Goal: Information Seeking & Learning: Learn about a topic

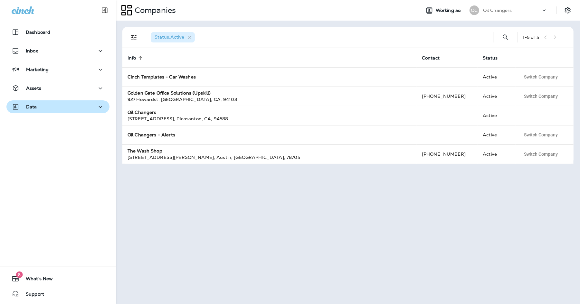
click at [41, 109] on div "Data" at bounding box center [58, 107] width 93 height 8
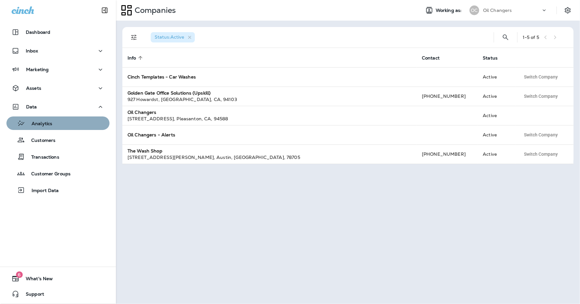
click at [71, 123] on div "Analytics" at bounding box center [58, 124] width 98 height 10
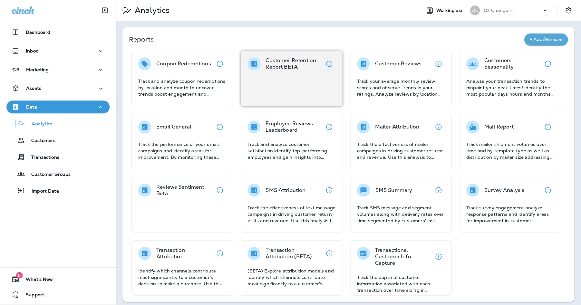
scroll to position [3, 0]
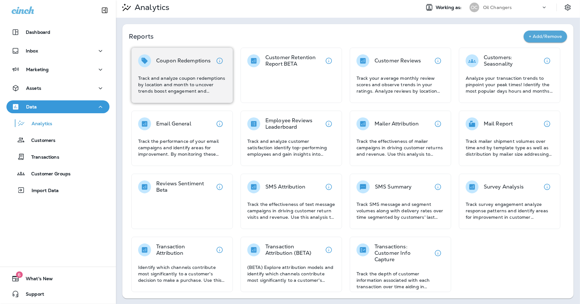
click at [218, 94] on div "Coupon Redemptions Track and analyze coupon redemptions by location and month t…" at bounding box center [181, 75] width 101 height 55
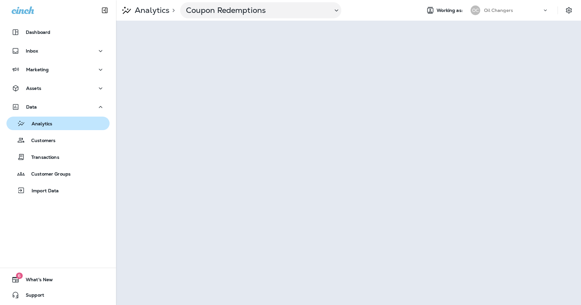
click at [66, 123] on div "Analytics" at bounding box center [58, 124] width 98 height 10
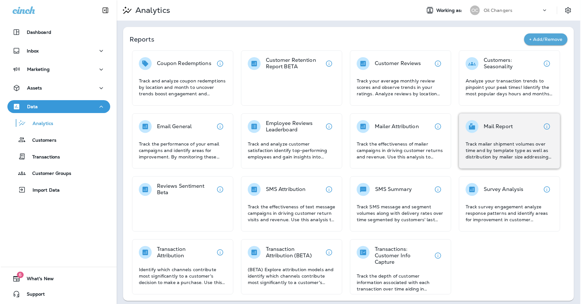
scroll to position [3, 0]
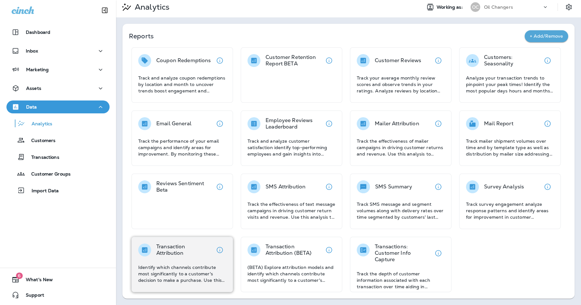
click at [184, 273] on p "Identify which channels contribute most significantly to a customer's decision …" at bounding box center [182, 273] width 88 height 19
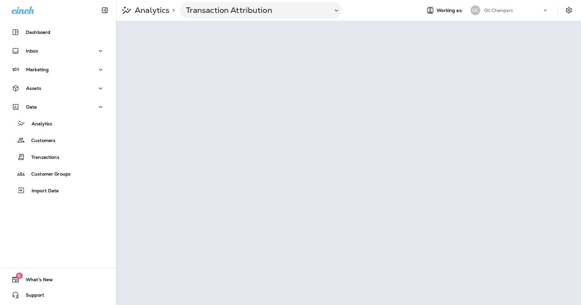
click at [388, 17] on div "Analytics > Transaction Attribution" at bounding box center [266, 10] width 300 height 16
click at [195, 15] on p "Transaction Attribution" at bounding box center [256, 10] width 142 height 10
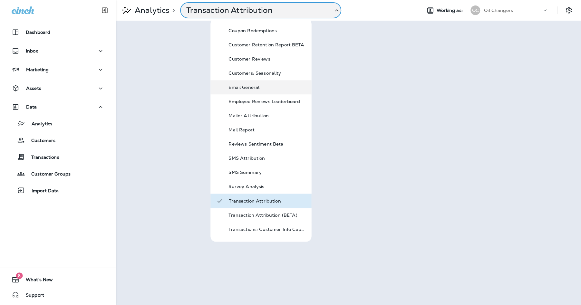
click at [273, 86] on p "Email General" at bounding box center [266, 87] width 77 height 5
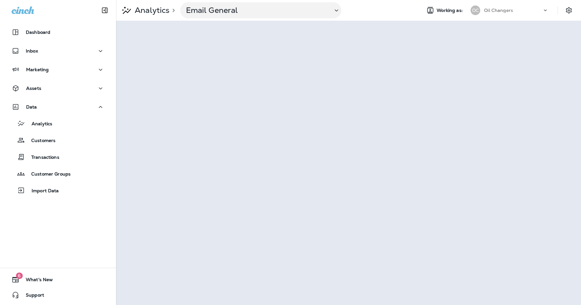
click at [533, 1] on div "Analytics > Email General Working as: OC Oil Changers" at bounding box center [348, 10] width 465 height 21
click at [60, 69] on div "Marketing" at bounding box center [58, 70] width 93 height 8
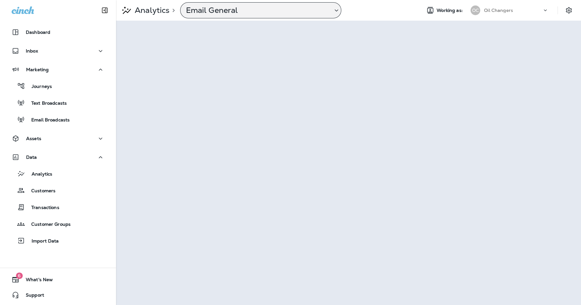
click at [315, 15] on p "Email General" at bounding box center [256, 10] width 142 height 10
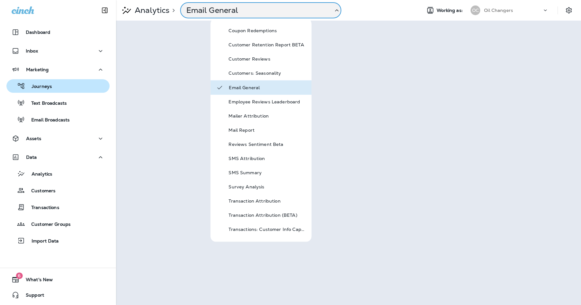
click at [21, 87] on icon "button" at bounding box center [21, 86] width 8 height 8
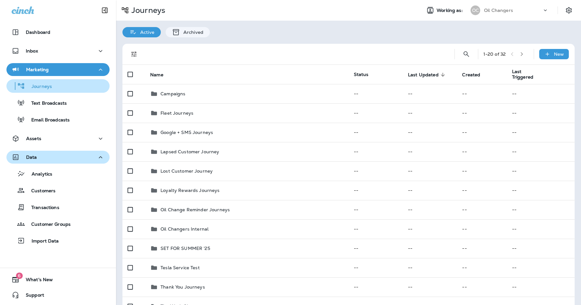
click at [99, 159] on icon "button" at bounding box center [101, 157] width 8 height 8
drag, startPoint x: 53, startPoint y: 191, endPoint x: 96, endPoint y: 181, distance: 43.8
click at [53, 191] on p "Customers" at bounding box center [40, 191] width 31 height 6
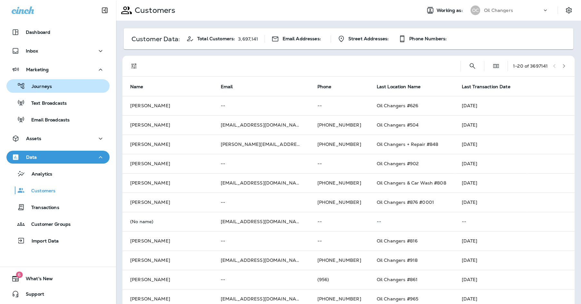
click at [484, 67] on div at bounding box center [484, 66] width 0 height 10
click at [469, 66] on icon "Search Customers" at bounding box center [472, 66] width 8 height 8
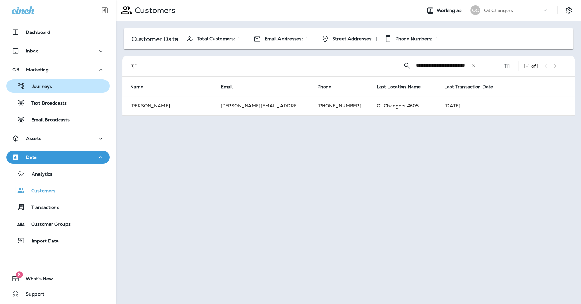
type input "**********"
click at [429, 118] on div "**********" at bounding box center [348, 71] width 465 height 101
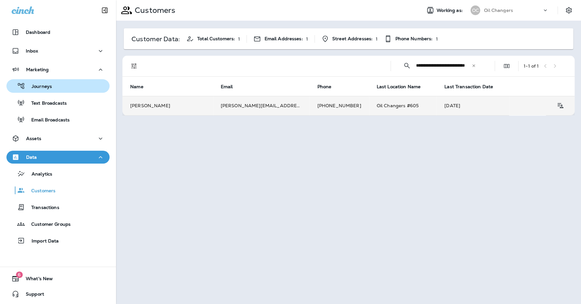
click at [436, 106] on td "Oct 1, 2025" at bounding box center [472, 105] width 72 height 19
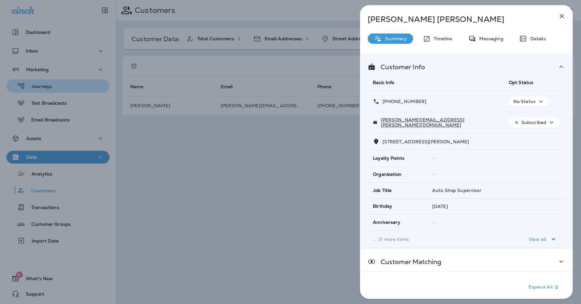
click at [541, 243] on button "View all" at bounding box center [542, 239] width 33 height 12
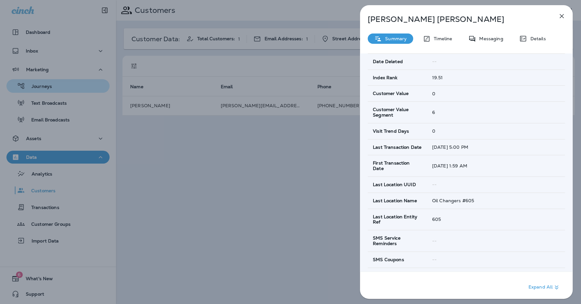
scroll to position [591, 0]
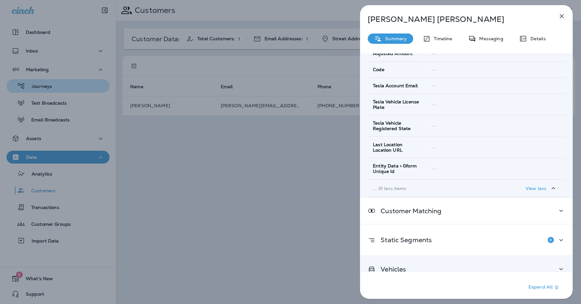
click at [478, 265] on div "Vehicles" at bounding box center [465, 269] width 197 height 8
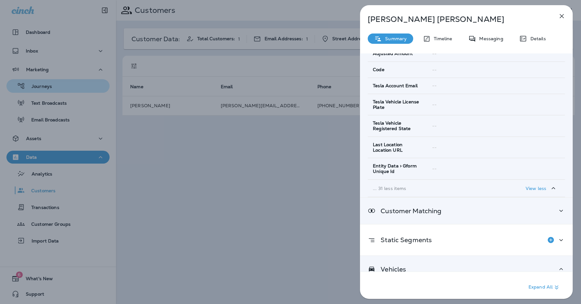
scroll to position [723, 0]
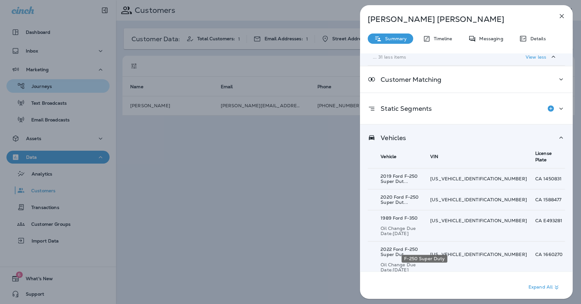
click at [416, 262] on div "F-250 Super Duty" at bounding box center [424, 259] width 46 height 8
click at [419, 301] on button "Show 301 more item(s)" at bounding box center [401, 306] width 63 height 11
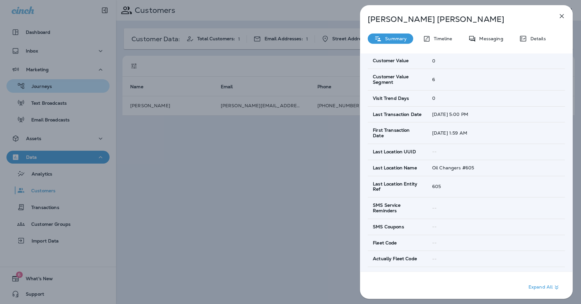
scroll to position [0, 0]
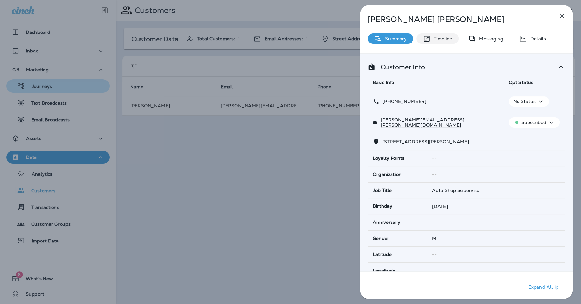
drag, startPoint x: 439, startPoint y: 41, endPoint x: 472, endPoint y: 39, distance: 33.2
click at [439, 41] on p "Timeline" at bounding box center [441, 38] width 22 height 5
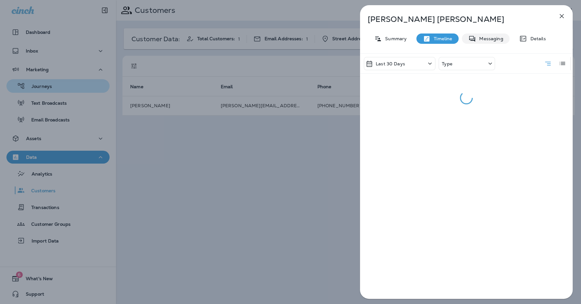
drag, startPoint x: 489, startPoint y: 38, endPoint x: 518, endPoint y: 40, distance: 29.0
click at [489, 38] on p "Messaging" at bounding box center [489, 38] width 27 height 5
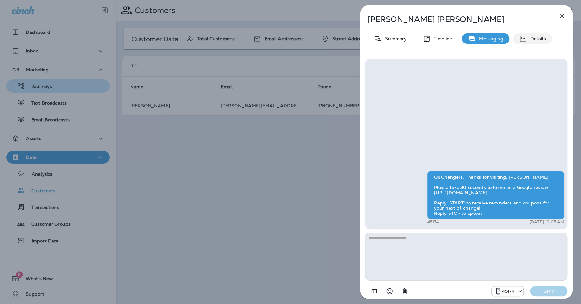
click at [531, 38] on p "Details" at bounding box center [536, 38] width 19 height 5
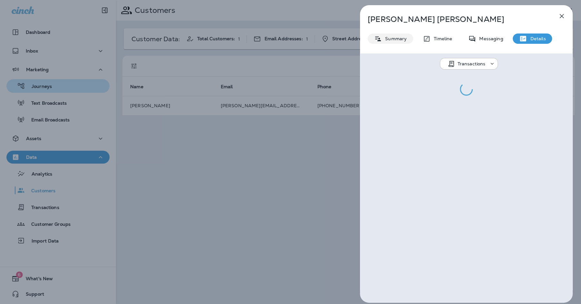
click at [397, 42] on div "Summary" at bounding box center [389, 38] width 45 height 10
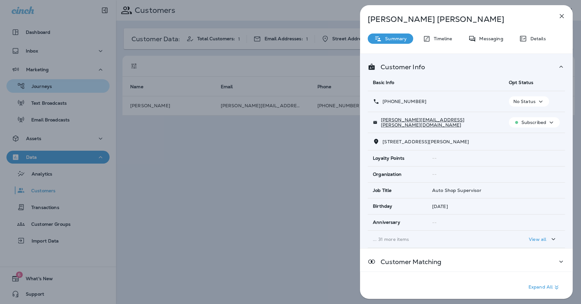
scroll to position [60, 0]
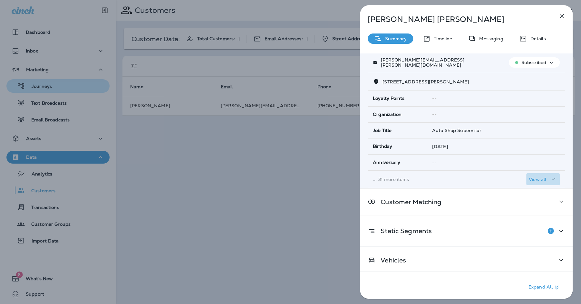
click at [538, 180] on p "View all" at bounding box center [536, 179] width 17 height 5
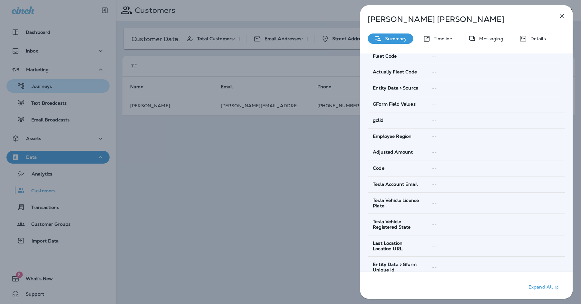
scroll to position [591, 0]
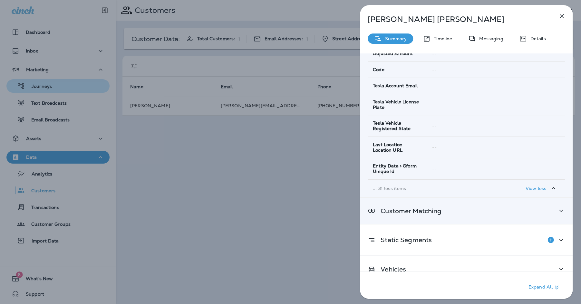
click at [526, 207] on div "Customer Matching" at bounding box center [465, 211] width 197 height 8
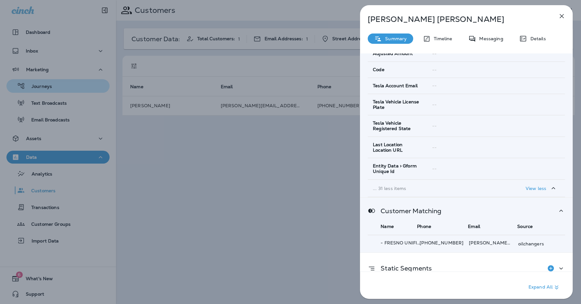
scroll to position [620, 0]
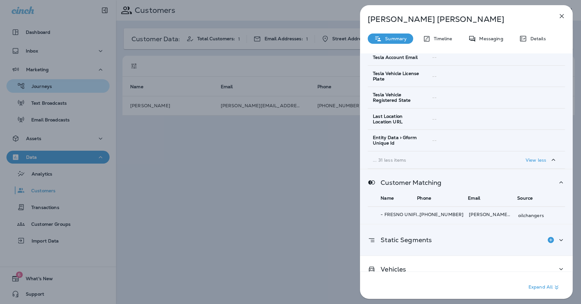
click at [490, 233] on div "Static Segments" at bounding box center [465, 239] width 197 height 13
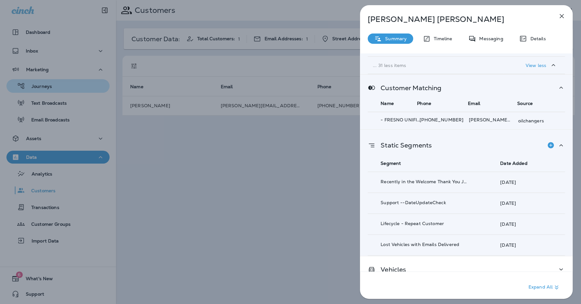
scroll to position [712, 0]
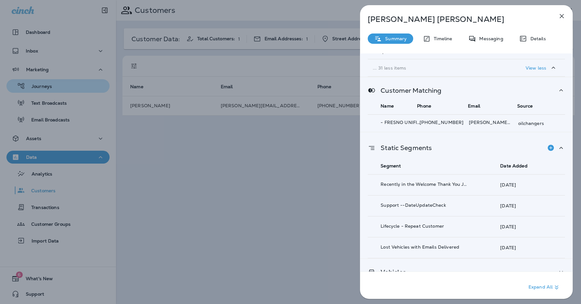
click at [445, 259] on div "Vehicles" at bounding box center [466, 272] width 213 height 26
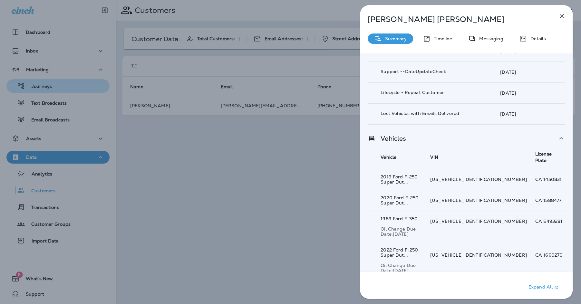
scroll to position [844, 0]
click at [428, 304] on p "Show 301 more item(s)" at bounding box center [404, 308] width 51 height 5
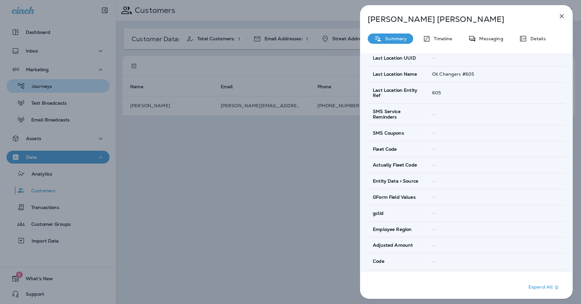
scroll to position [400, 0]
drag, startPoint x: 542, startPoint y: 36, endPoint x: 535, endPoint y: 39, distance: 8.0
click at [542, 36] on p "Details" at bounding box center [536, 38] width 19 height 5
click at [531, 41] on p "Details" at bounding box center [536, 38] width 19 height 5
click at [489, 39] on p "Messaging" at bounding box center [489, 38] width 27 height 5
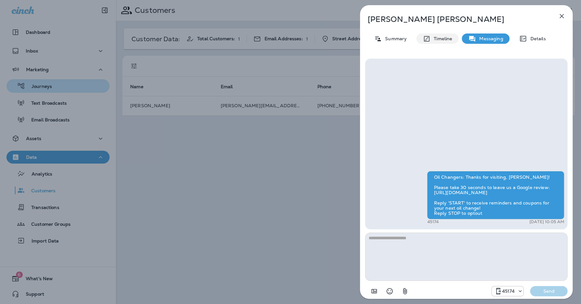
click at [452, 36] on div "Timeline" at bounding box center [437, 38] width 42 height 10
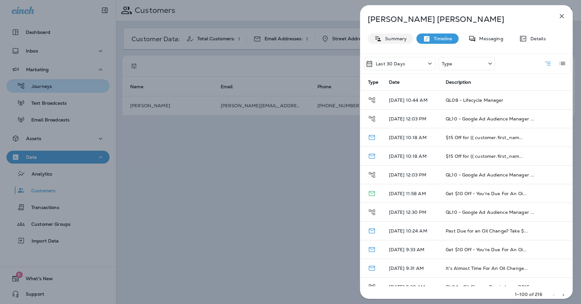
click at [399, 40] on p "Summary" at bounding box center [394, 38] width 25 height 5
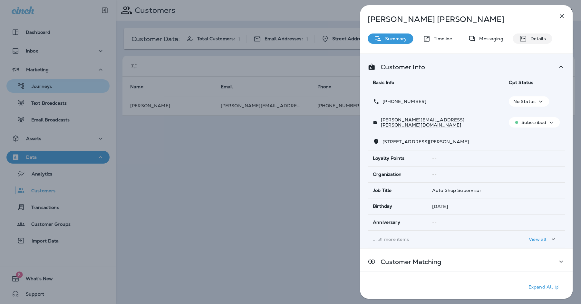
click at [533, 38] on p "Details" at bounding box center [536, 38] width 19 height 5
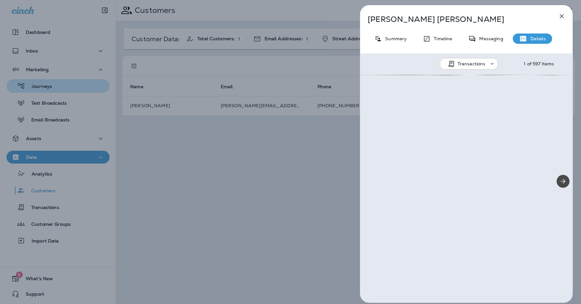
drag, startPoint x: 530, startPoint y: 39, endPoint x: 546, endPoint y: 40, distance: 15.1
click at [530, 39] on p "Details" at bounding box center [536, 38] width 19 height 5
click at [499, 39] on p "Messaging" at bounding box center [489, 38] width 27 height 5
click at [495, 39] on p "Messaging" at bounding box center [489, 38] width 27 height 5
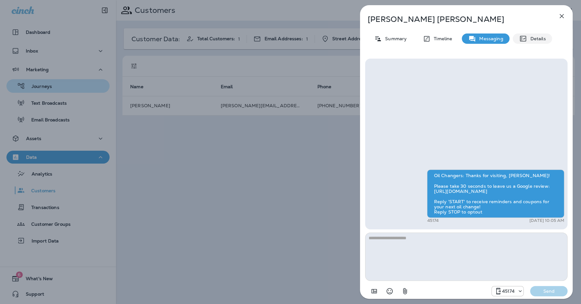
click at [545, 40] on div "Details" at bounding box center [531, 38] width 39 height 10
click at [440, 42] on div "Timeline" at bounding box center [437, 38] width 42 height 10
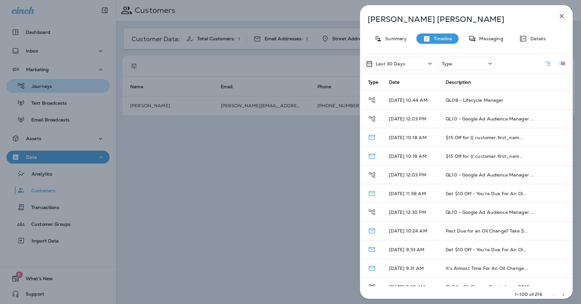
click at [402, 38] on p "Summary" at bounding box center [394, 38] width 25 height 5
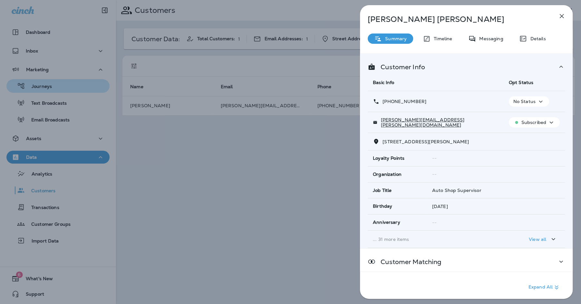
click at [542, 239] on p "View all" at bounding box center [536, 239] width 17 height 5
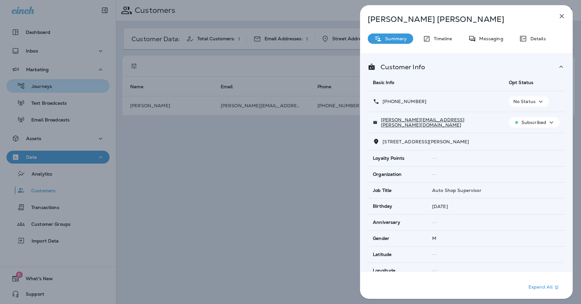
scroll to position [591, 0]
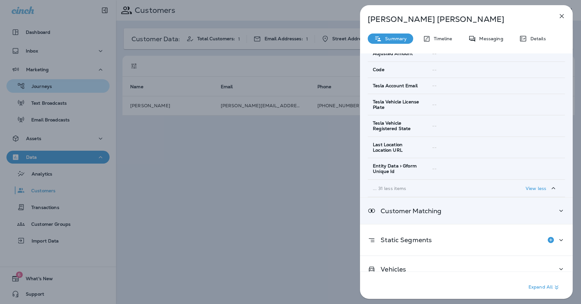
click at [545, 205] on div "Customer Matching" at bounding box center [466, 211] width 213 height 26
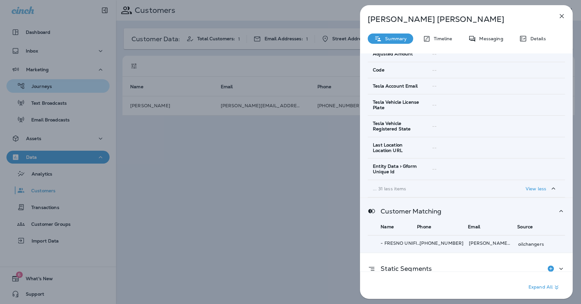
scroll to position [620, 0]
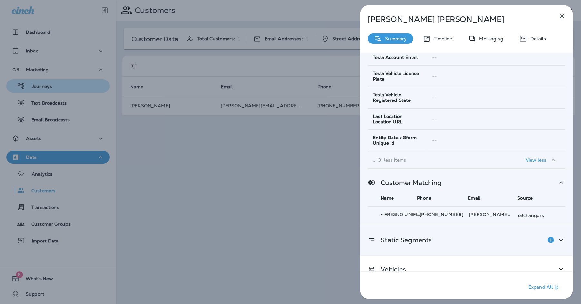
click at [496, 233] on div "Static Segments" at bounding box center [465, 239] width 197 height 13
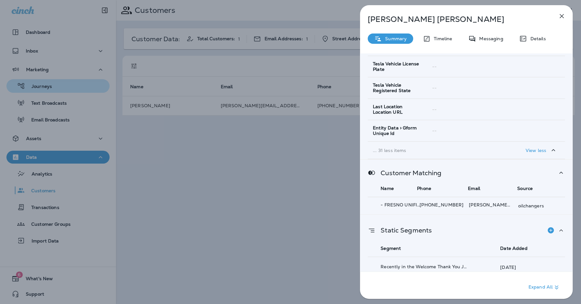
scroll to position [714, 0]
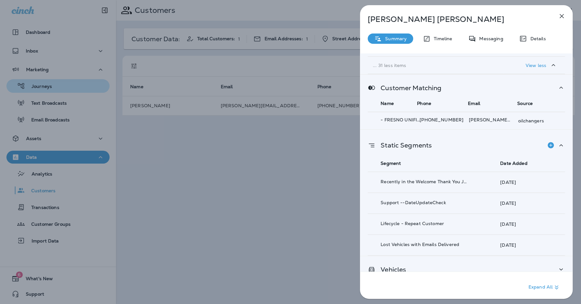
click at [490, 265] on div "Vehicles" at bounding box center [465, 269] width 197 height 8
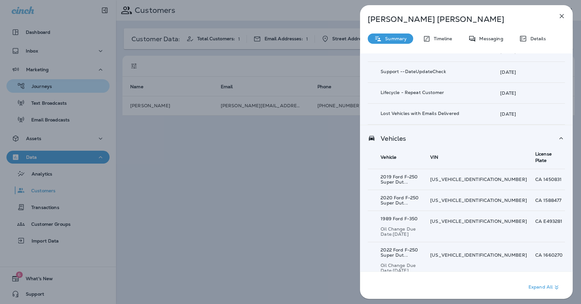
click at [393, 304] on p "Show 301 more item(s)" at bounding box center [404, 307] width 51 height 5
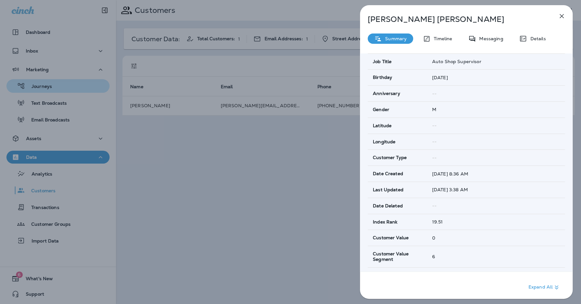
scroll to position [0, 0]
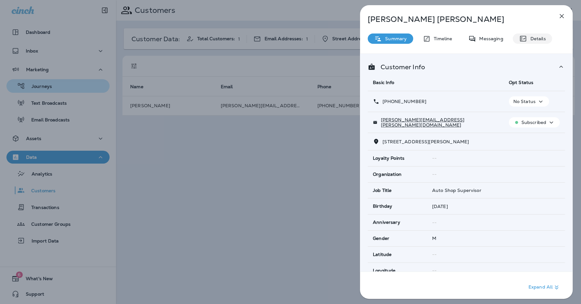
drag, startPoint x: 533, startPoint y: 40, endPoint x: 447, endPoint y: 39, distance: 85.7
click at [533, 40] on p "Details" at bounding box center [536, 38] width 19 height 5
click at [527, 36] on p "Details" at bounding box center [536, 38] width 19 height 5
click at [487, 38] on p "Messaging" at bounding box center [489, 38] width 27 height 5
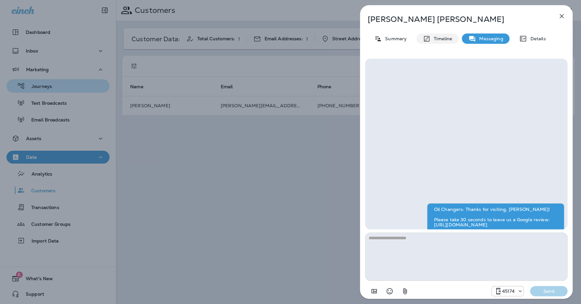
click at [447, 39] on p "Timeline" at bounding box center [441, 38] width 22 height 5
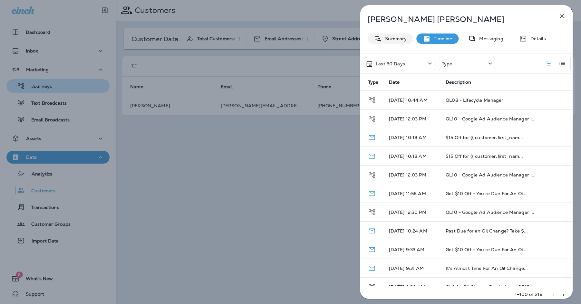
click at [402, 41] on p "Summary" at bounding box center [394, 38] width 25 height 5
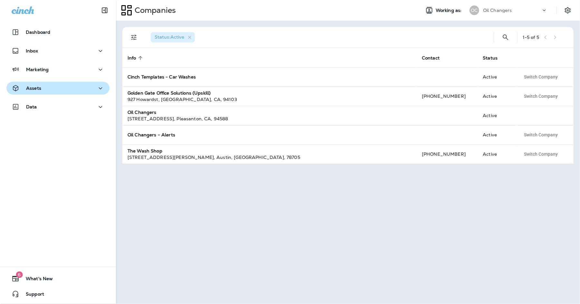
click at [54, 91] on div "Assets" at bounding box center [58, 88] width 93 height 8
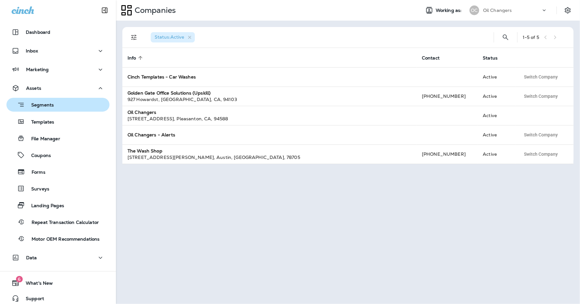
click at [62, 104] on div "Segments" at bounding box center [58, 105] width 98 height 10
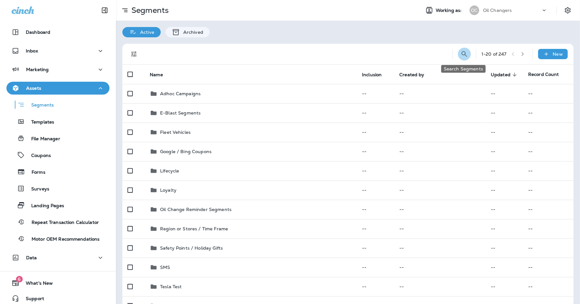
click at [459, 54] on button "Search Segments" at bounding box center [464, 54] width 13 height 13
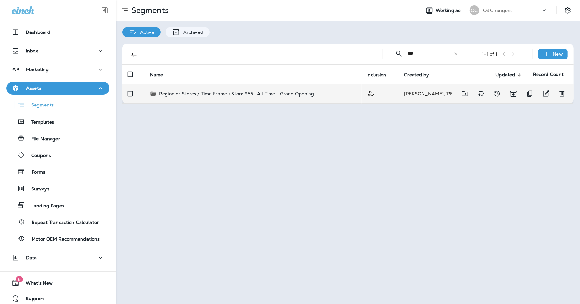
type input "***"
click at [301, 91] on p "Region or Stores / Time Frame > Store 955 | All Time - Grand Opening" at bounding box center [236, 93] width 155 height 6
